Goal: Task Accomplishment & Management: Use online tool/utility

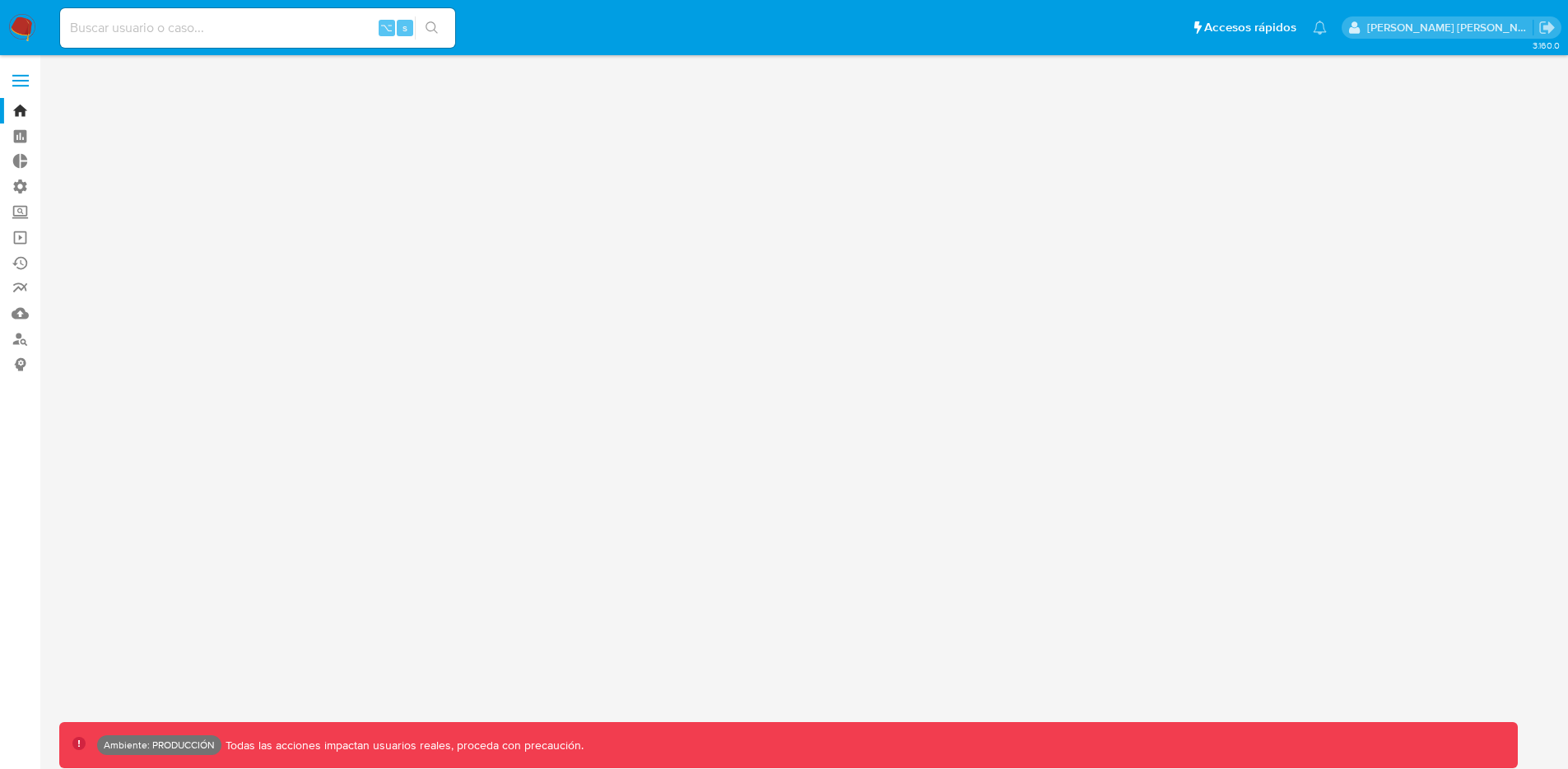
drag, startPoint x: 0, startPoint y: 0, endPoint x: 240, endPoint y: 37, distance: 242.8
click at [239, 37] on input at bounding box center [258, 28] width 395 height 22
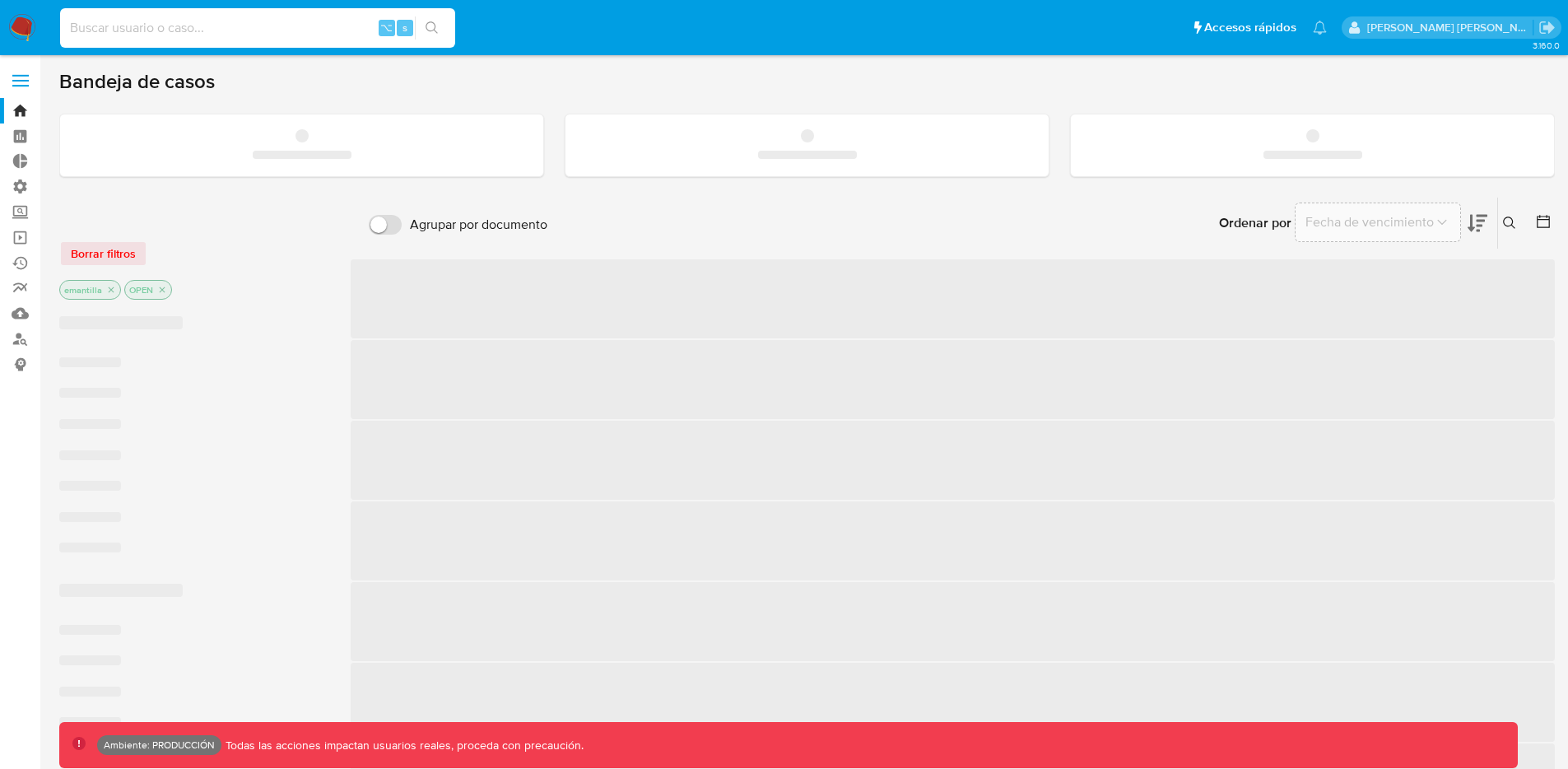
click at [240, 37] on input at bounding box center [258, 28] width 395 height 22
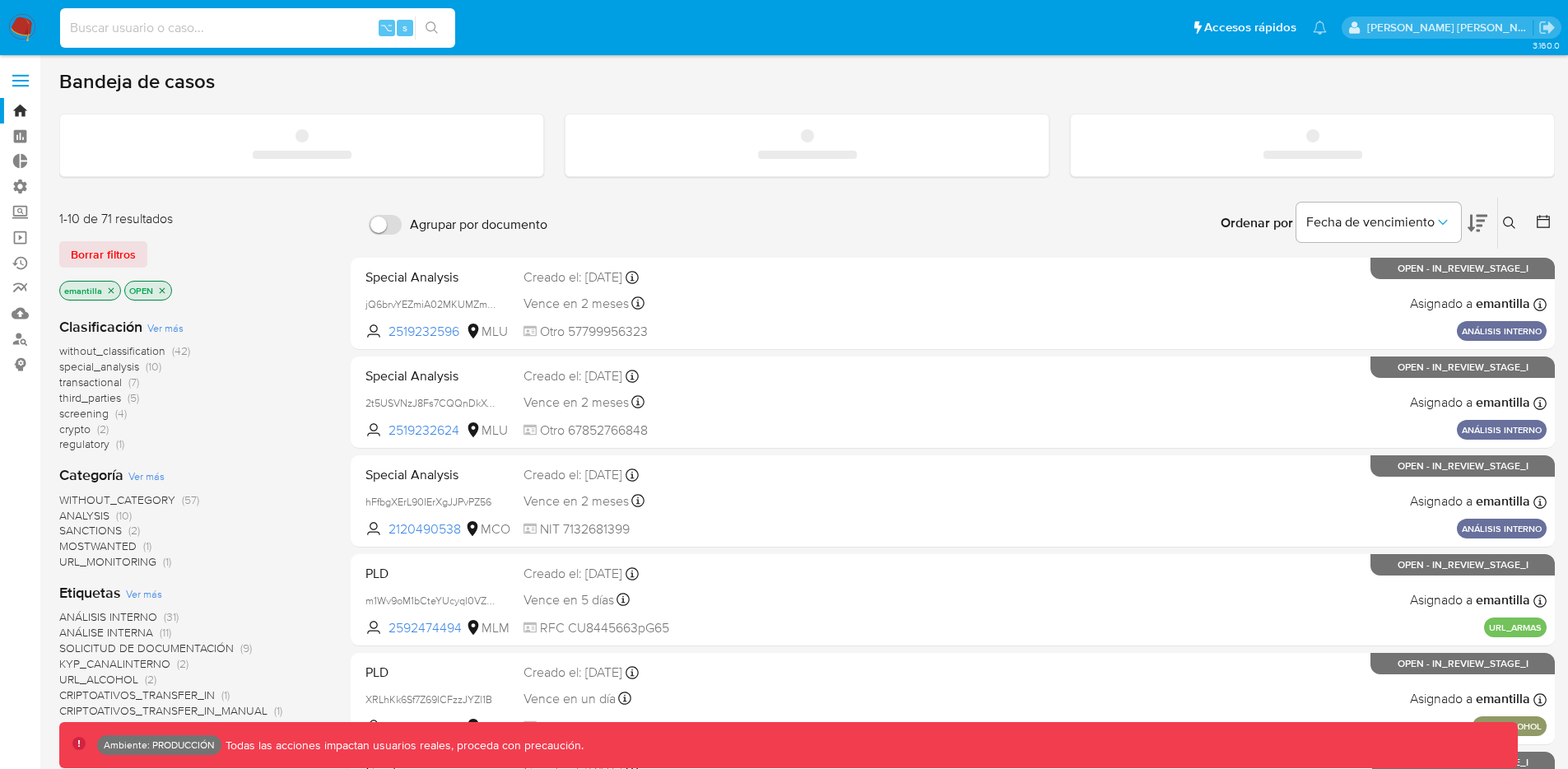
paste input "113664207"
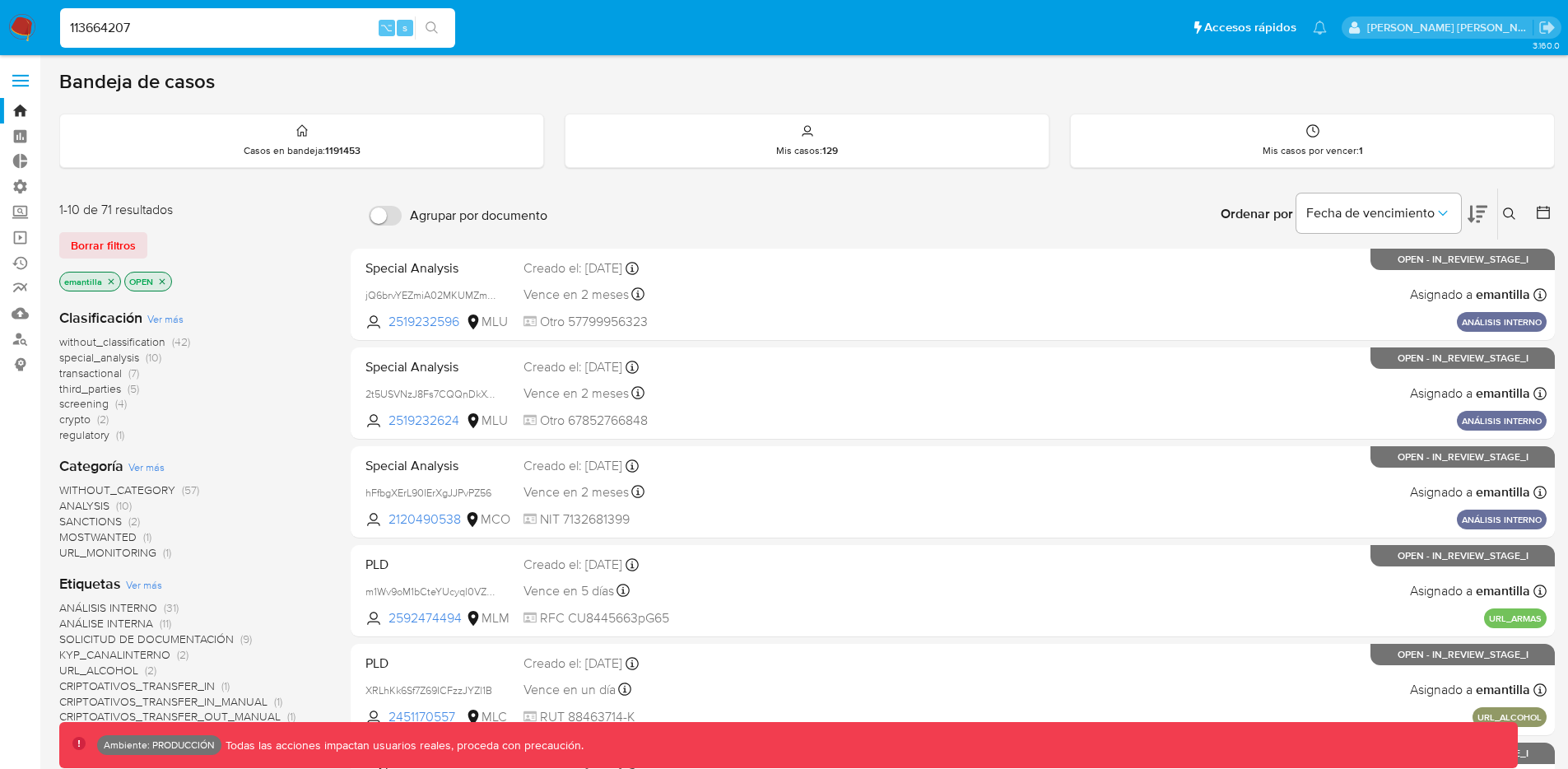
type input "113664207"
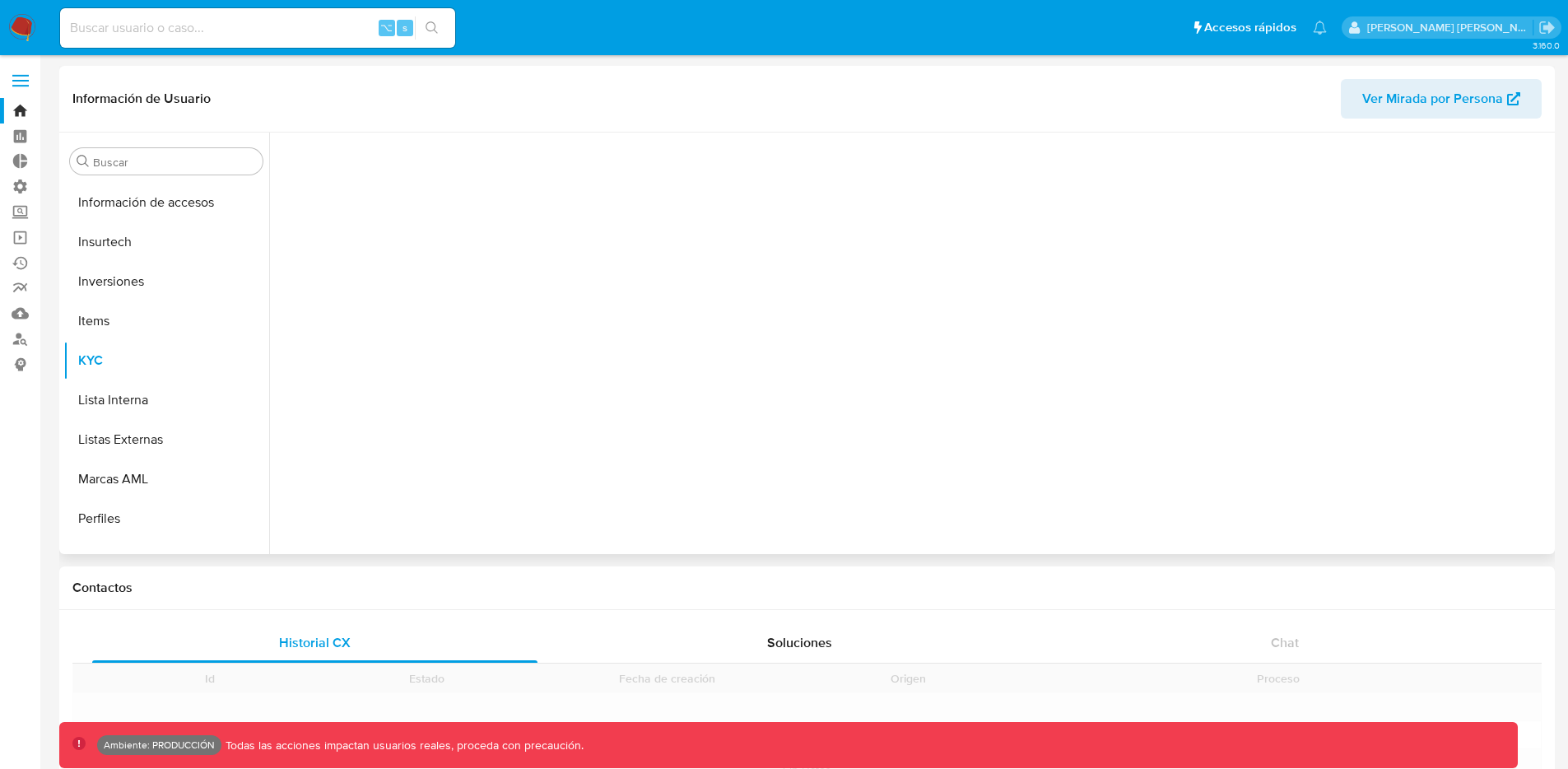
scroll to position [775, 0]
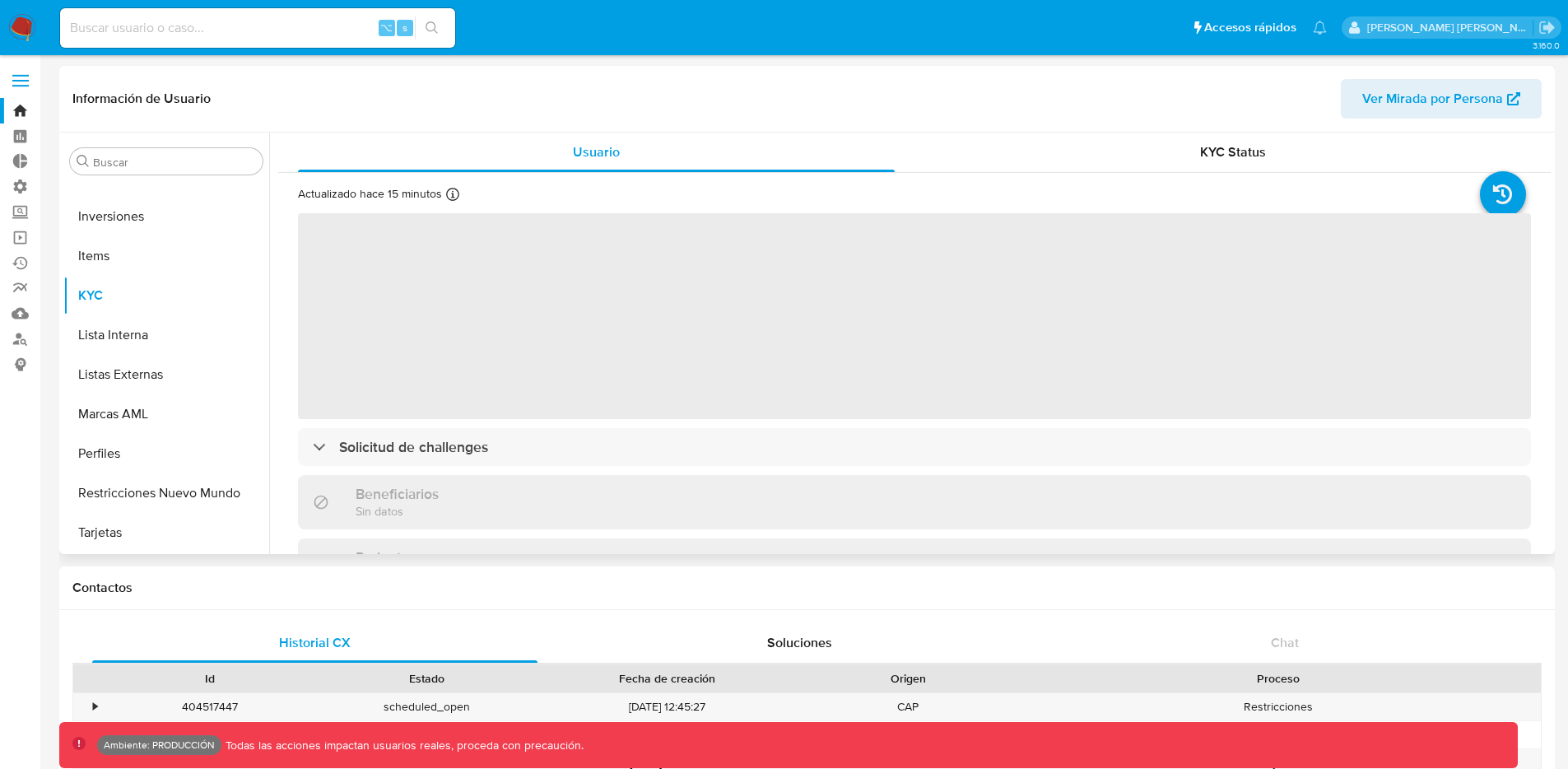
select select "10"
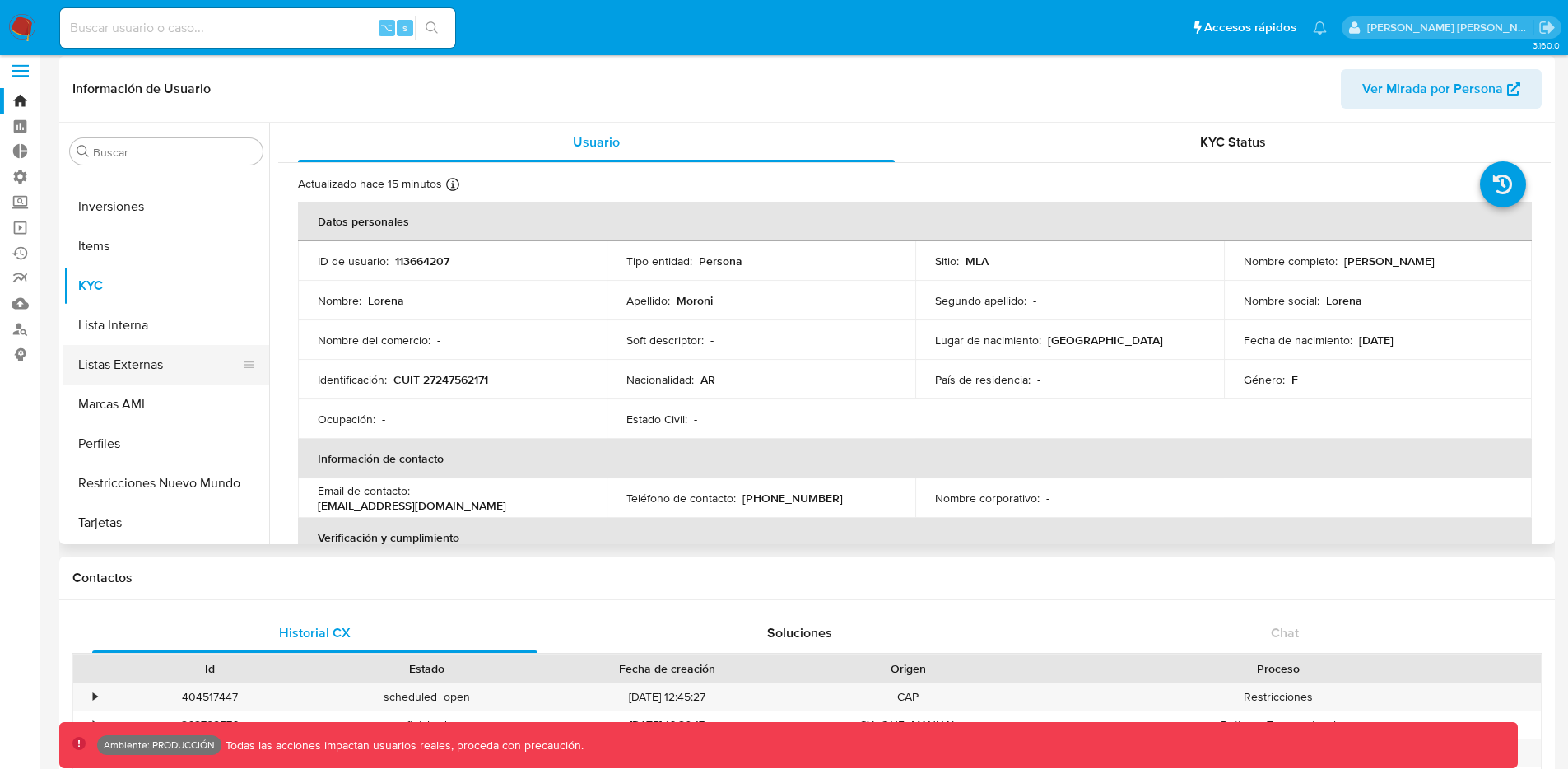
scroll to position [12, 0]
click at [167, 471] on button "Restricciones Nuevo Mundo" at bounding box center [159, 480] width 192 height 39
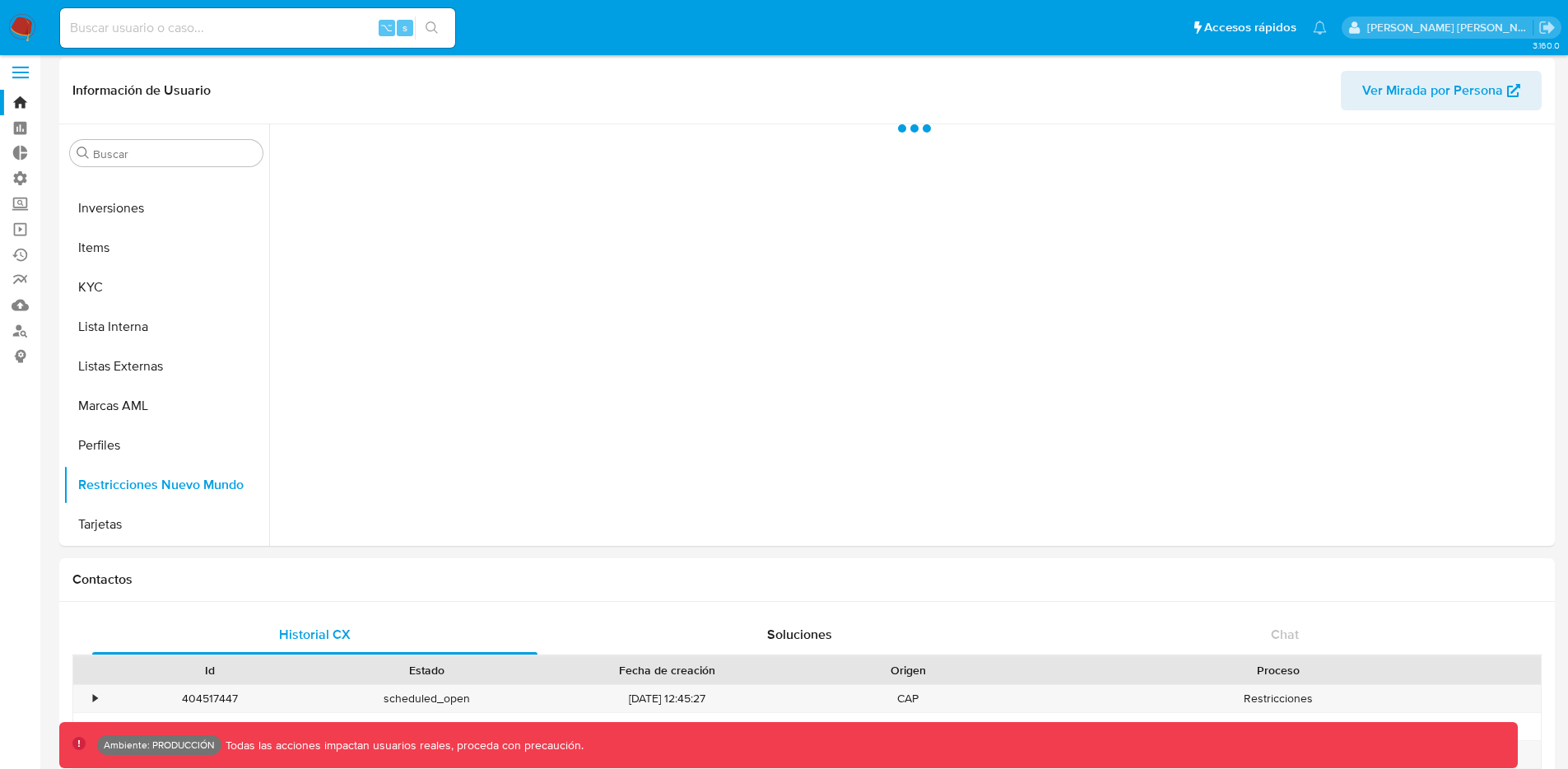
scroll to position [0, 0]
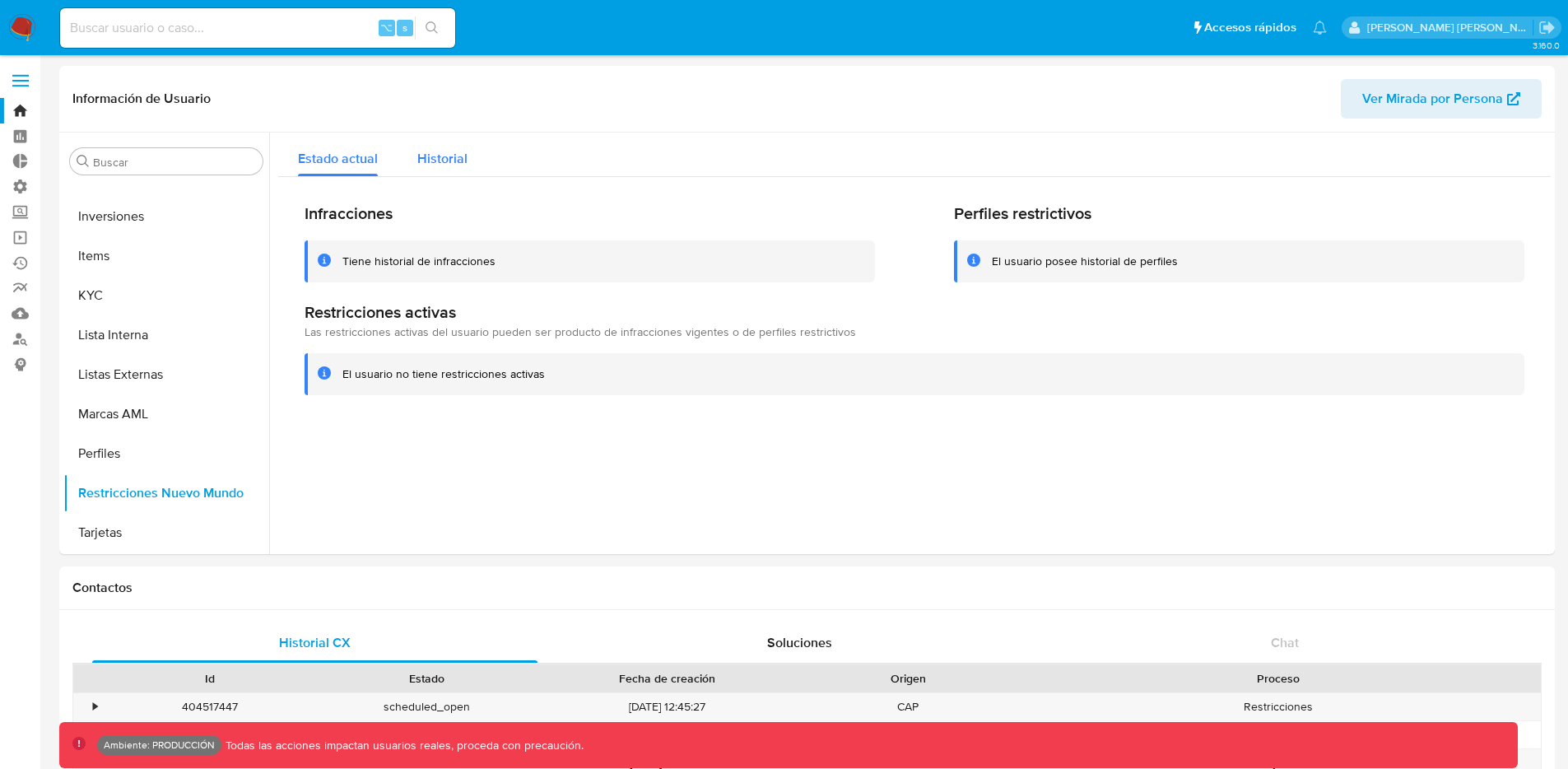
click at [466, 160] on button "Historial" at bounding box center [442, 154] width 90 height 44
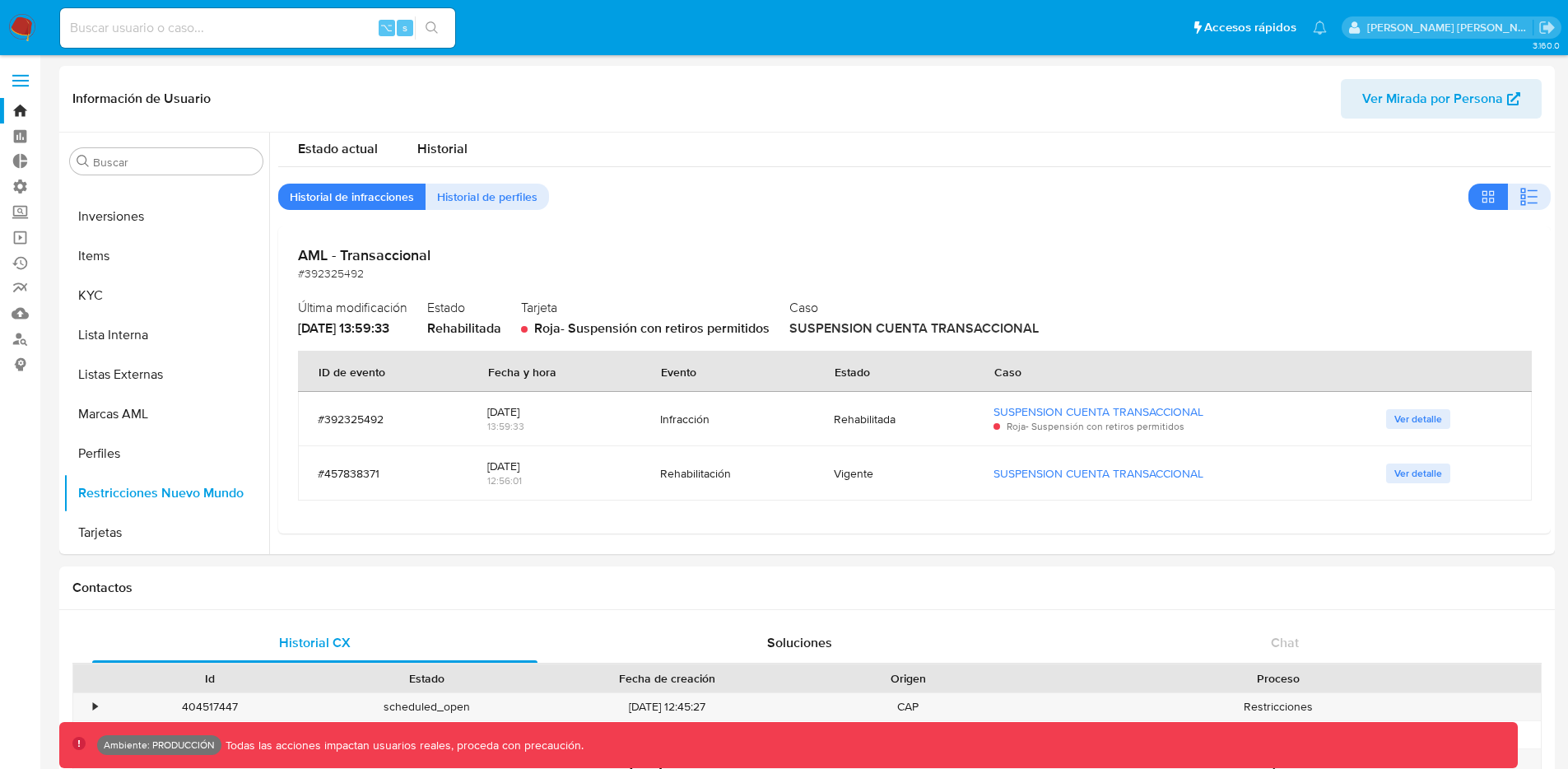
scroll to position [10, 0]
type button "1"
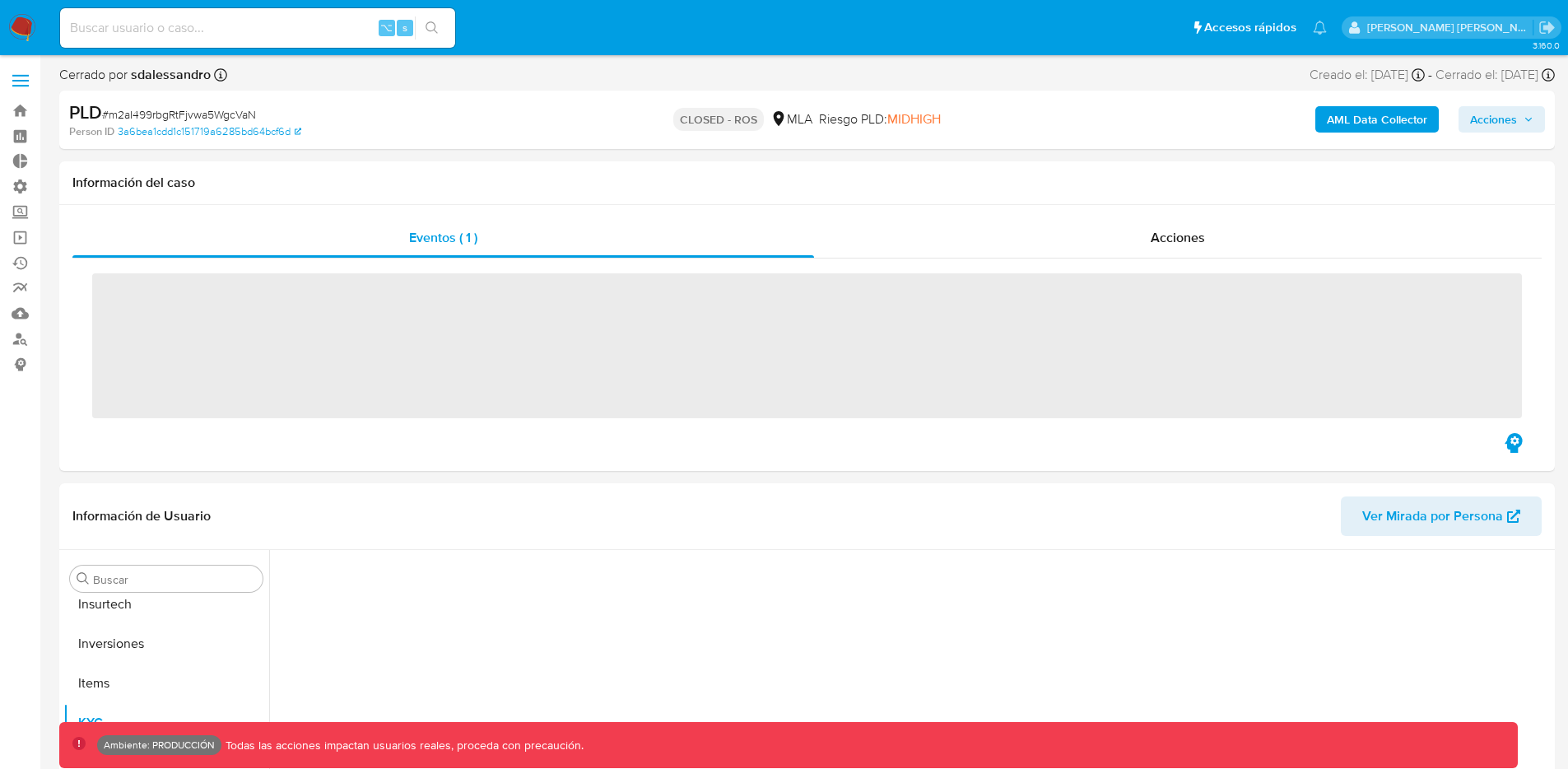
scroll to position [775, 0]
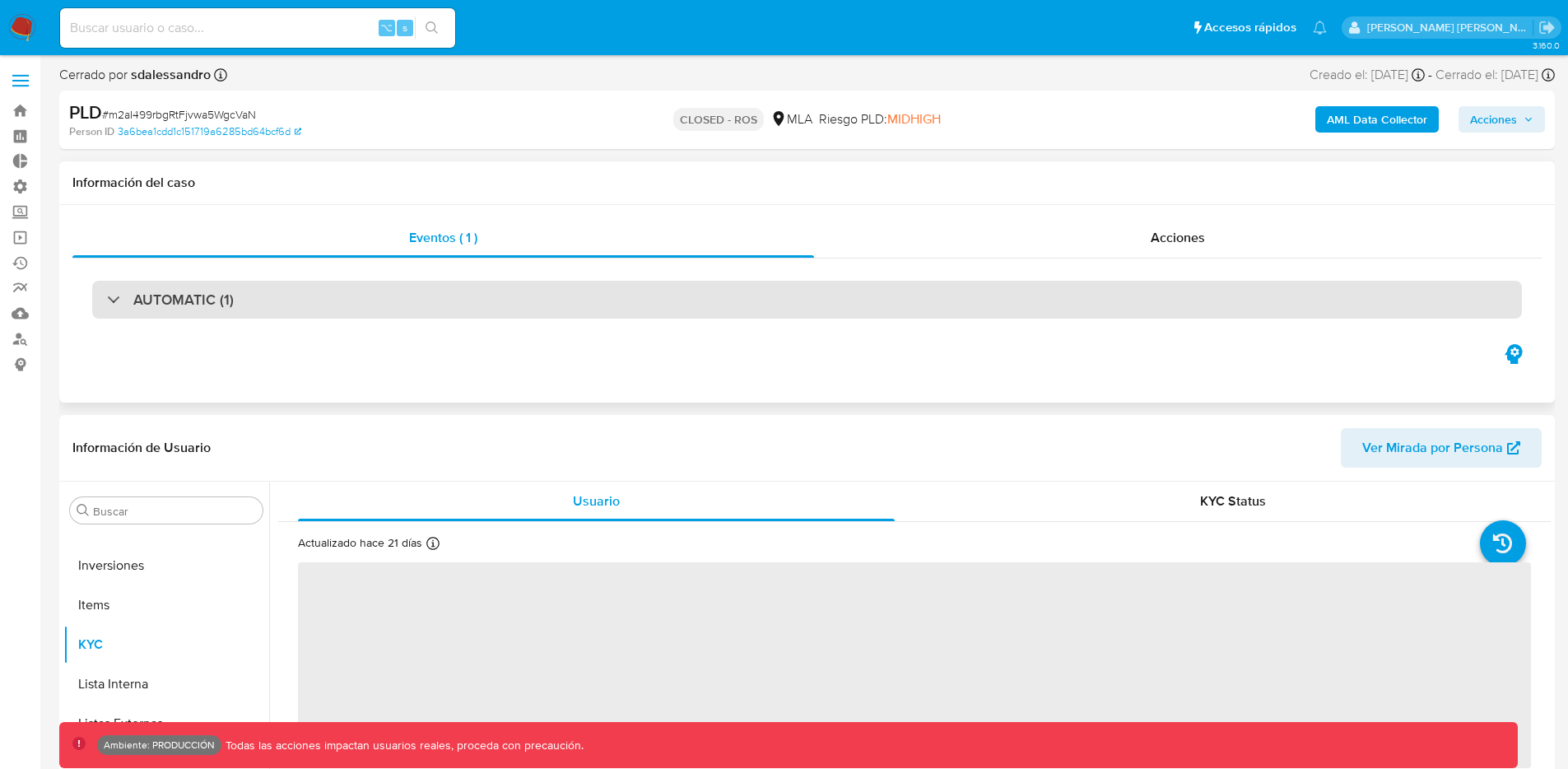
select select "10"
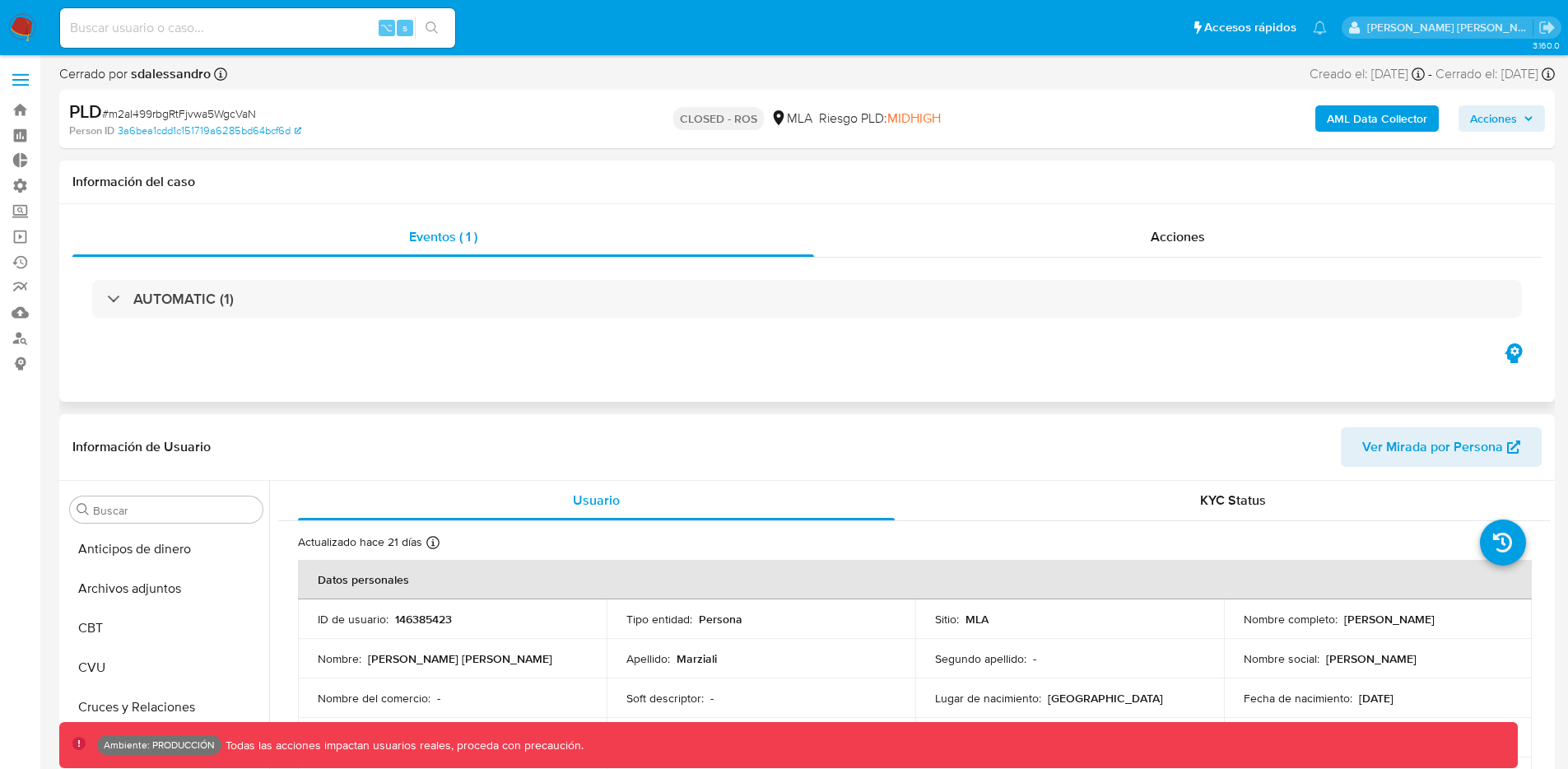
scroll to position [0, 0]
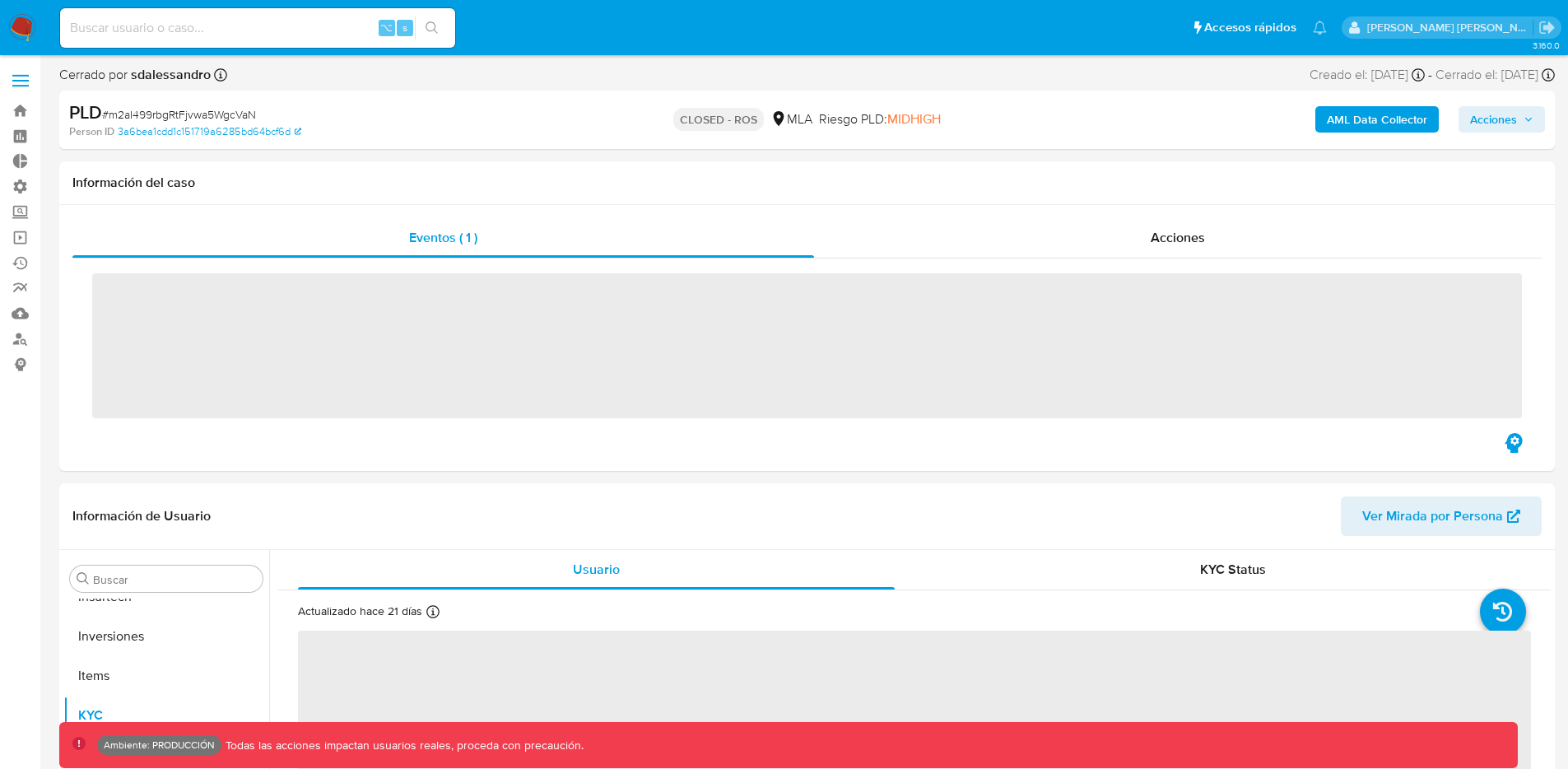
scroll to position [775, 0]
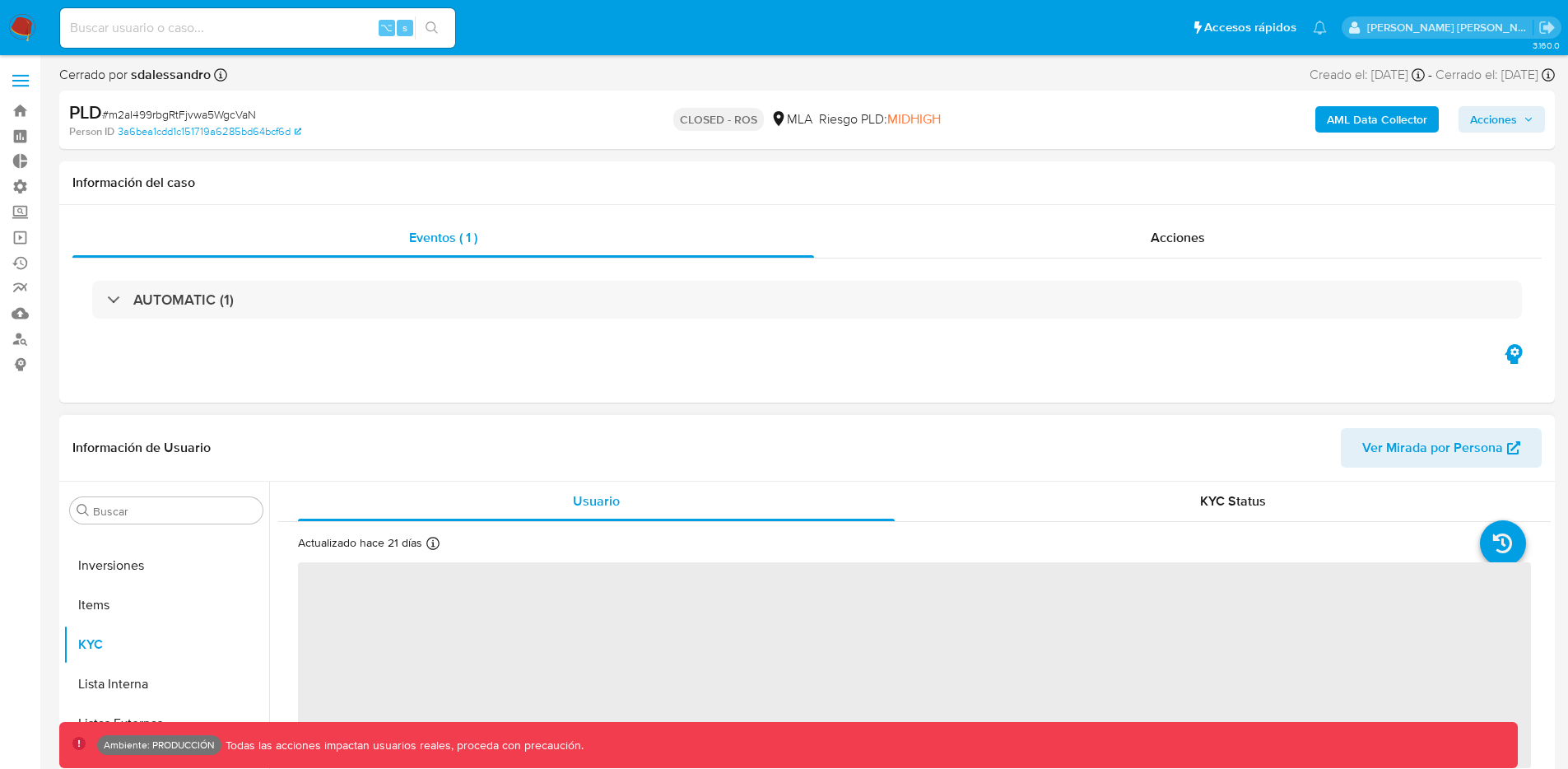
select select "10"
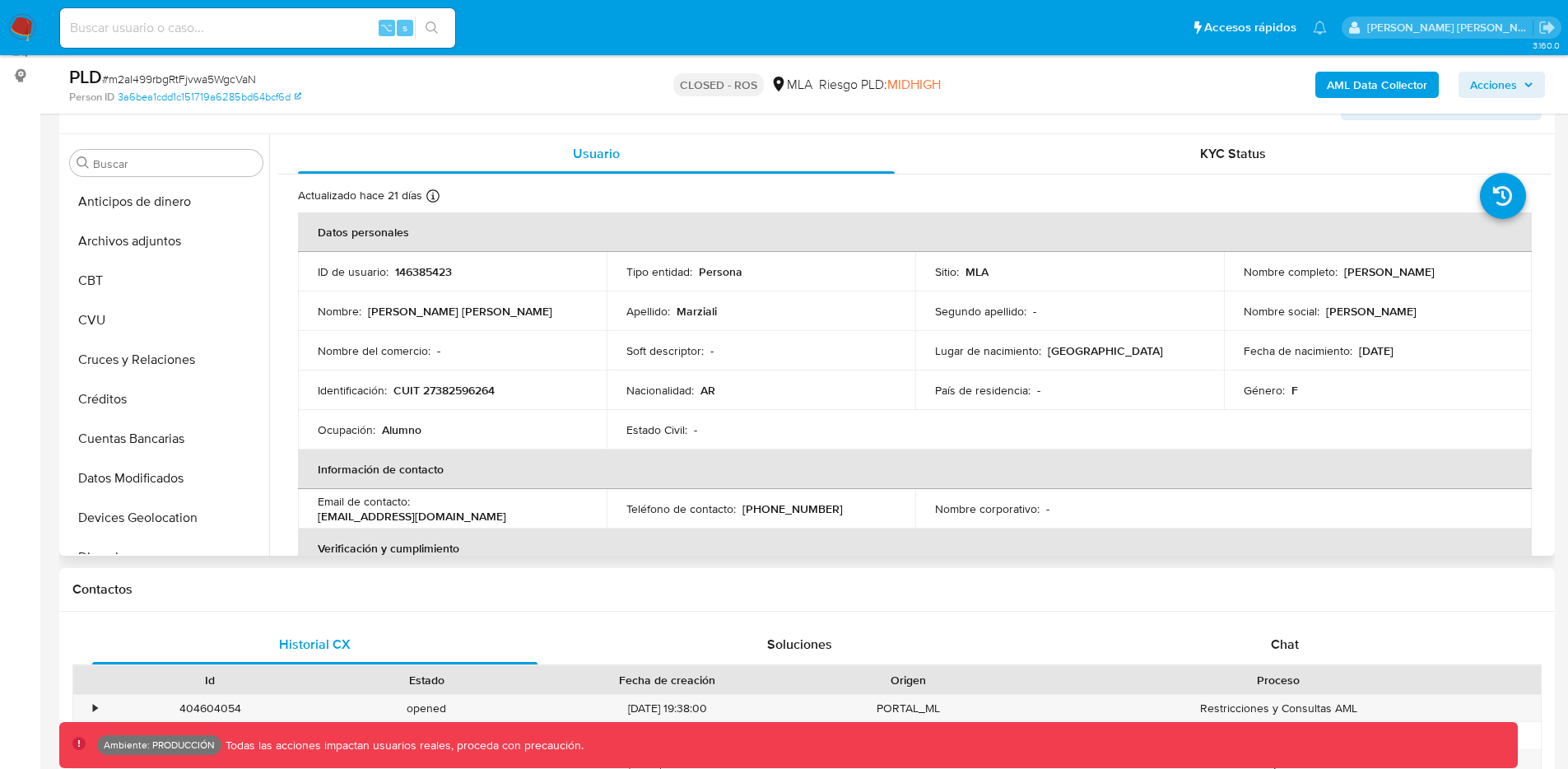
scroll to position [0, 0]
click at [151, 245] on button "Archivos adjuntos" at bounding box center [159, 241] width 192 height 39
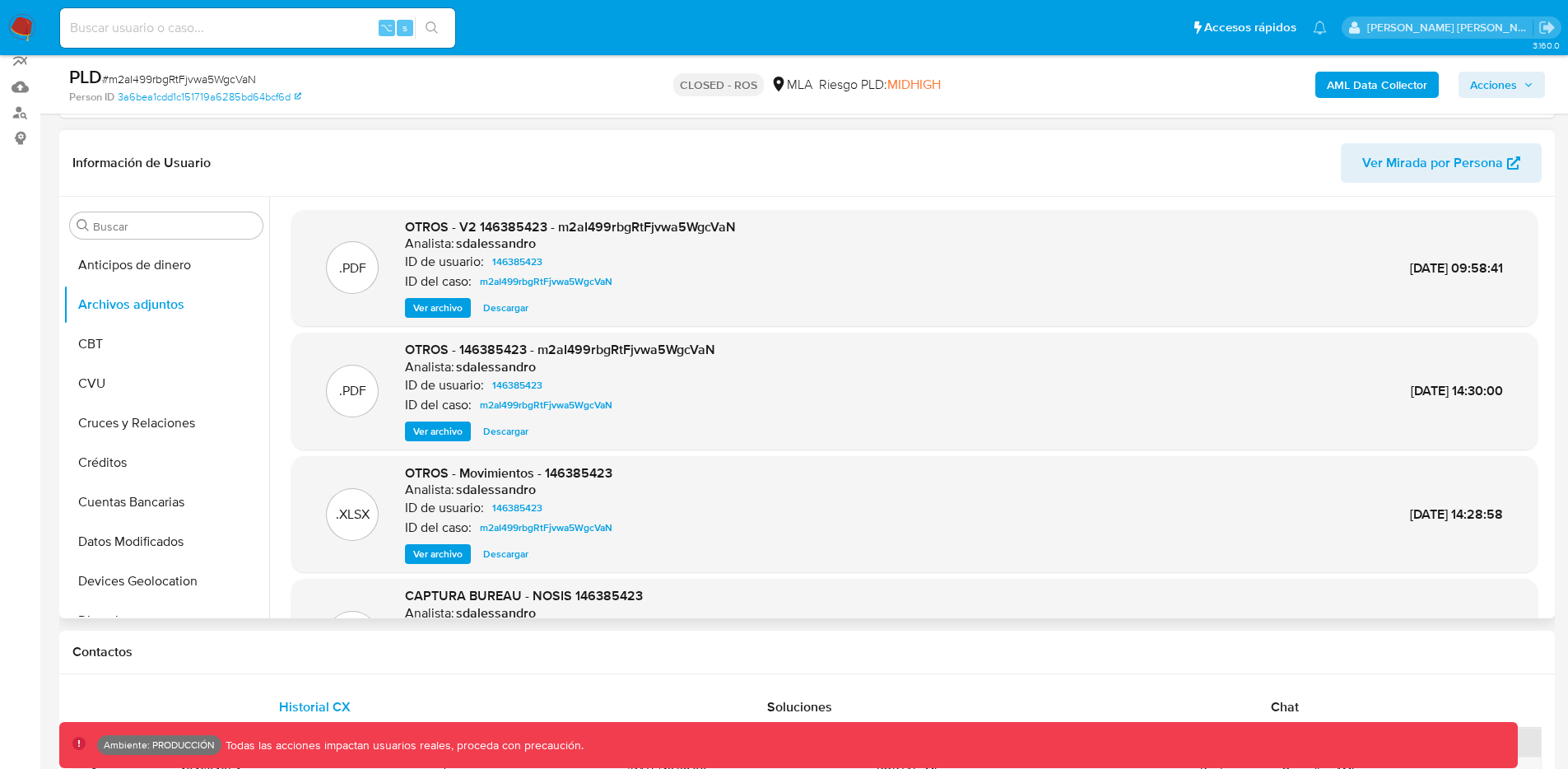
scroll to position [224, 0]
click at [441, 307] on span "Ver archivo" at bounding box center [438, 310] width 50 height 17
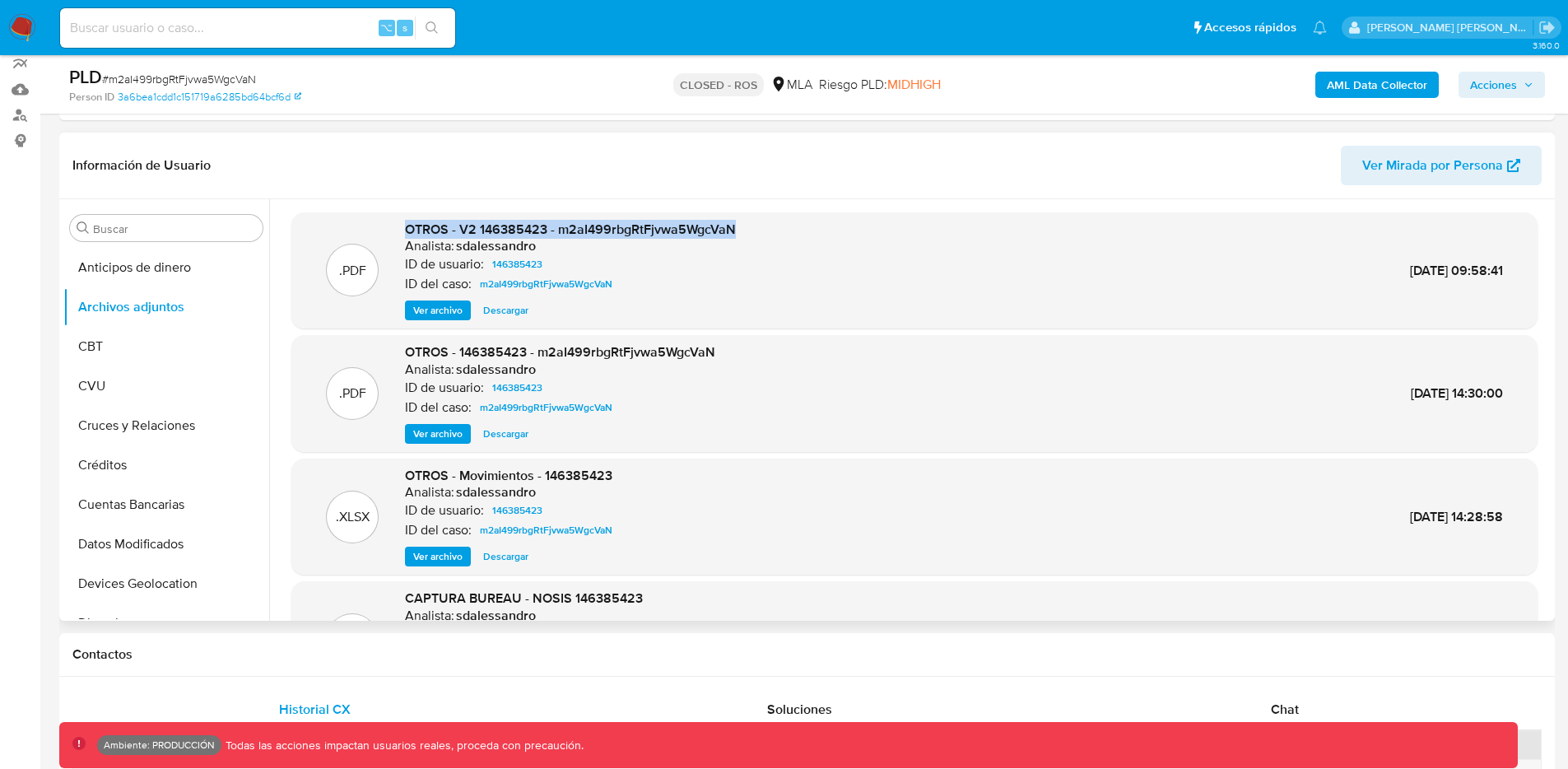
drag, startPoint x: 407, startPoint y: 228, endPoint x: 733, endPoint y: 232, distance: 326.0
click at [733, 232] on div ".PDF OTROS - V2 146385423 - m2aI499rbgRtFjvwa5WgcVaN Analista: sdalessandro ID …" at bounding box center [914, 270] width 1229 height 100
copy span "OTROS - V2 146385423 - m2aI499rbgRtFjvwa5WgcVaN"
